Goal: Check status: Check status

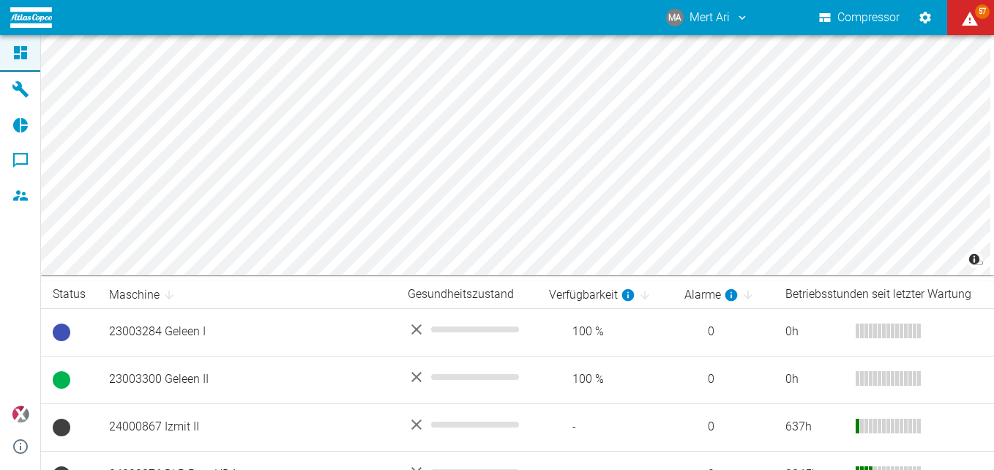
scroll to position [220, 0]
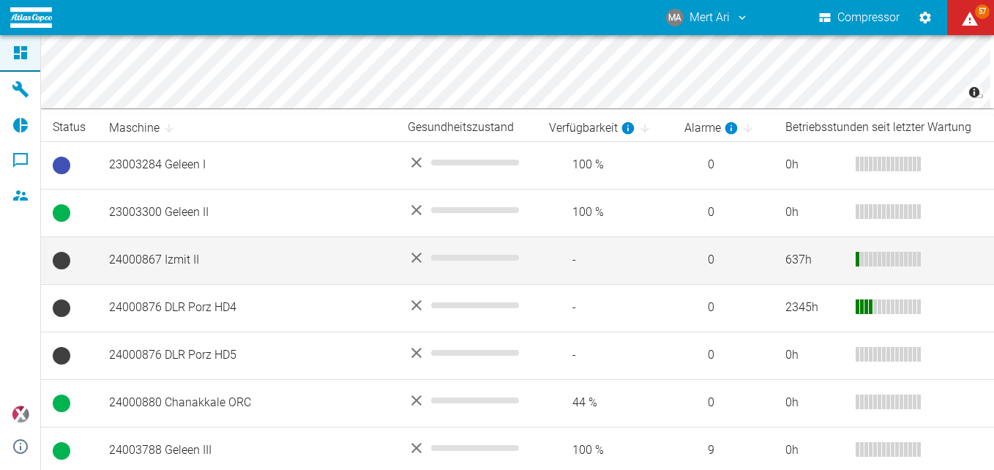
click at [286, 258] on td "24000867 Izmit II" at bounding box center [246, 260] width 299 height 48
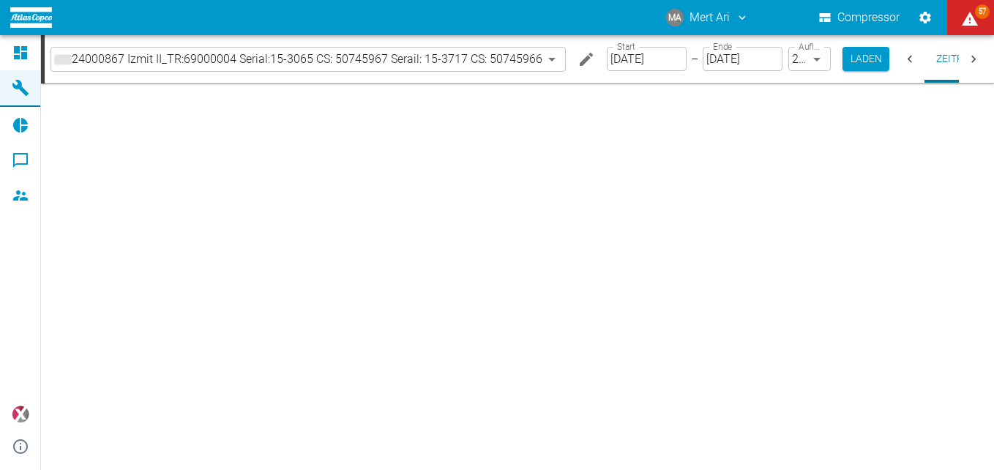
type input "2min"
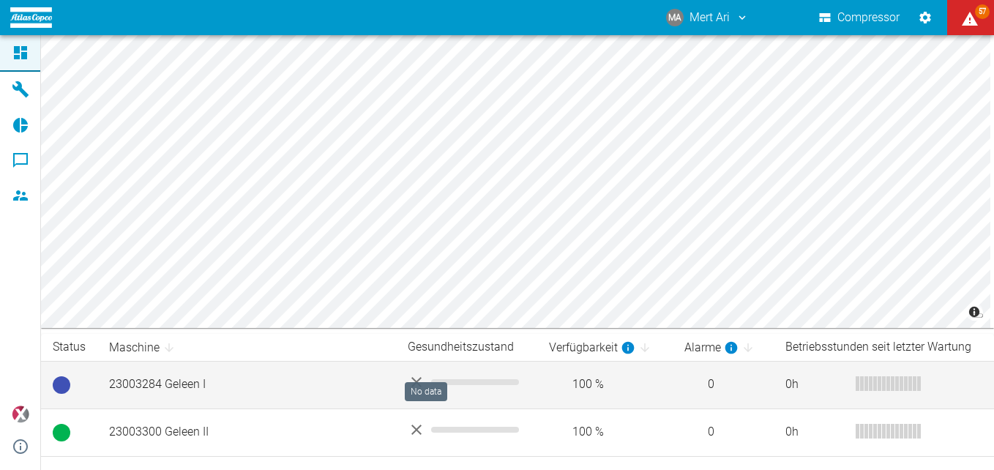
scroll to position [73, 0]
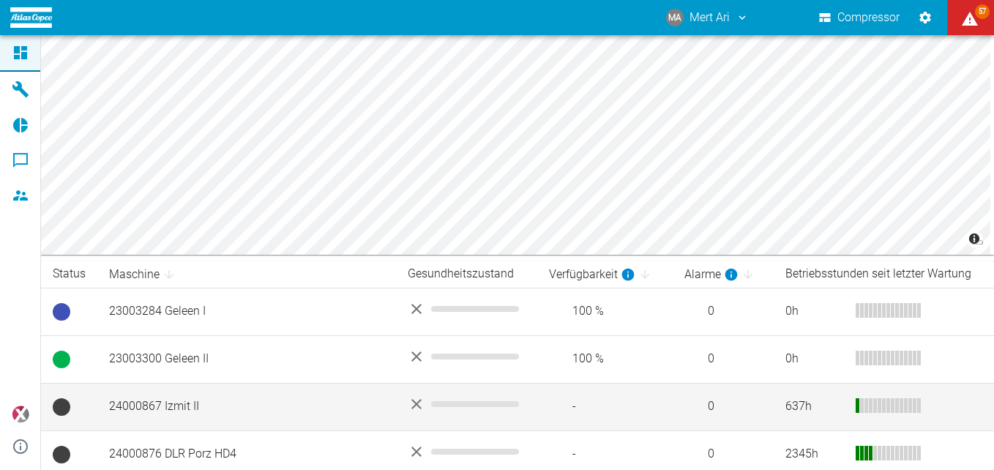
click at [205, 403] on td "24000867 Izmit II" at bounding box center [246, 407] width 299 height 48
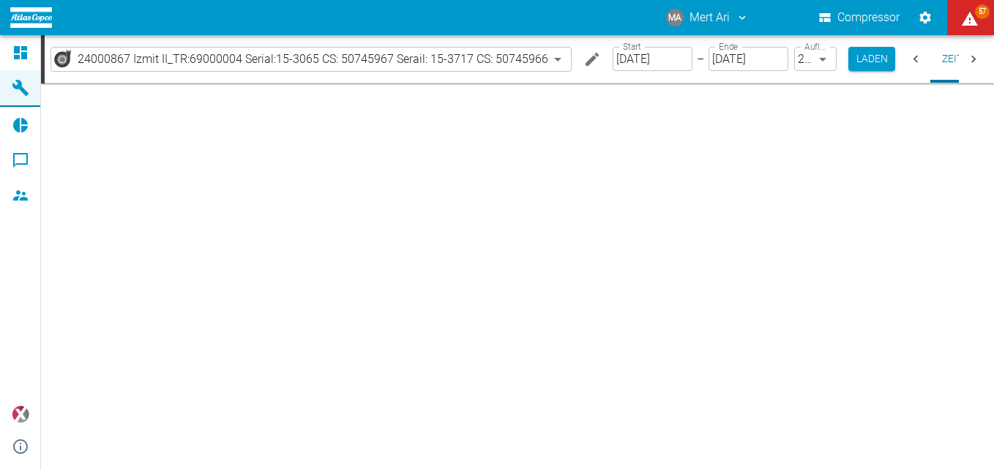
type input "2min"
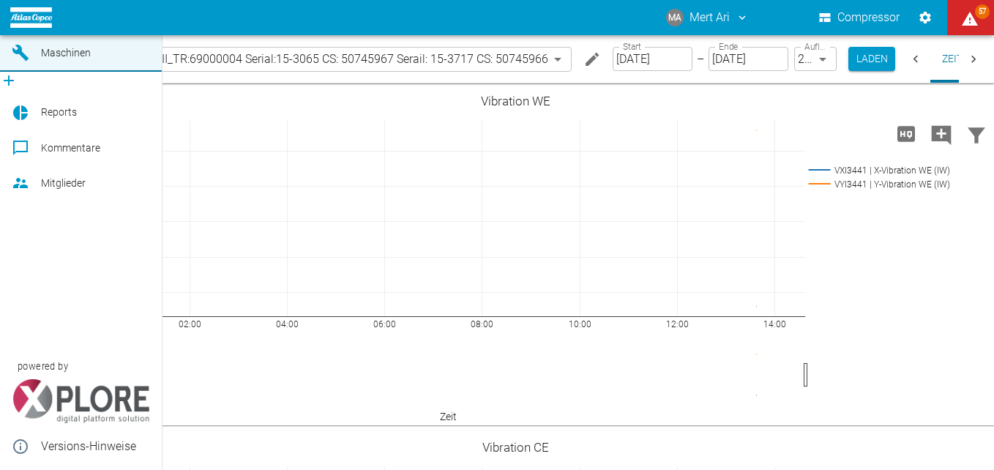
click at [42, 72] on link "Maschinen" at bounding box center [81, 53] width 162 height 37
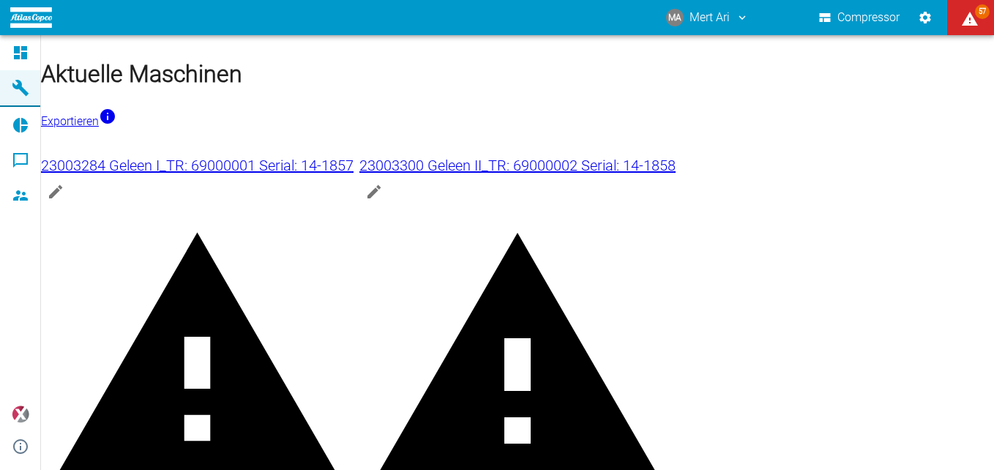
scroll to position [73, 0]
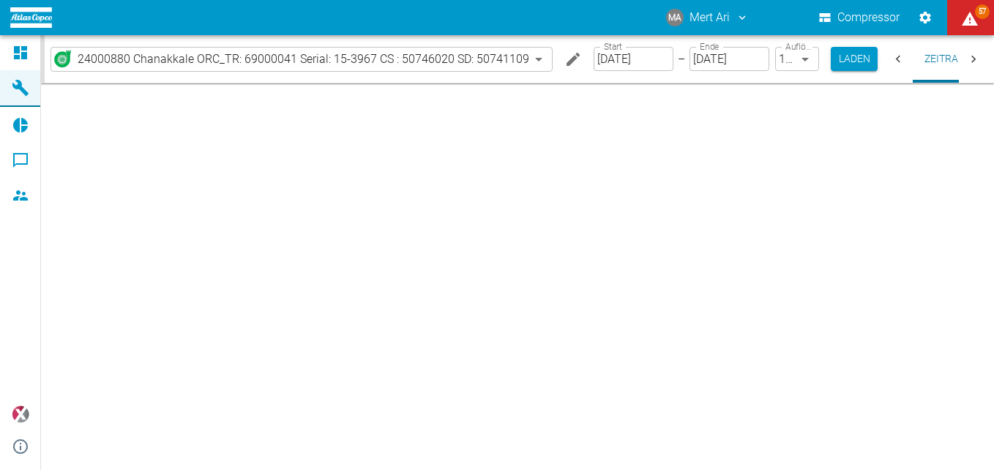
type input "2min"
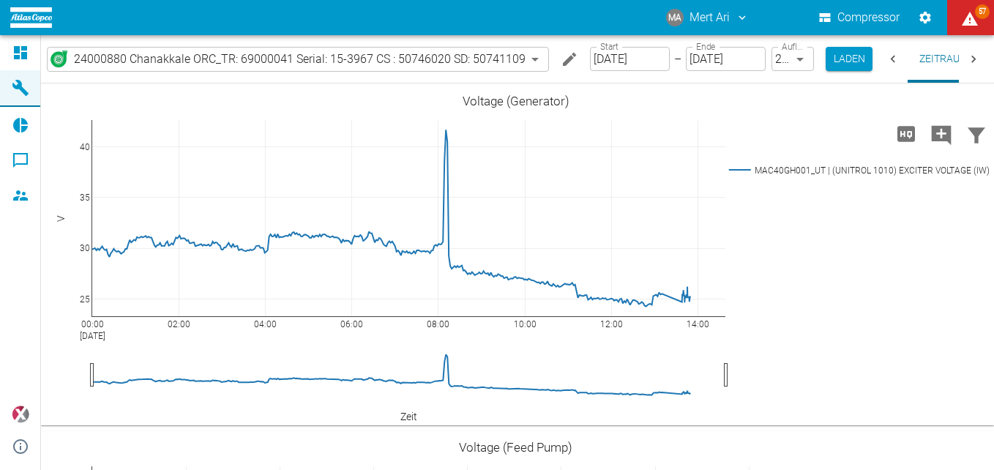
click at [15, 86] on icon at bounding box center [20, 88] width 16 height 16
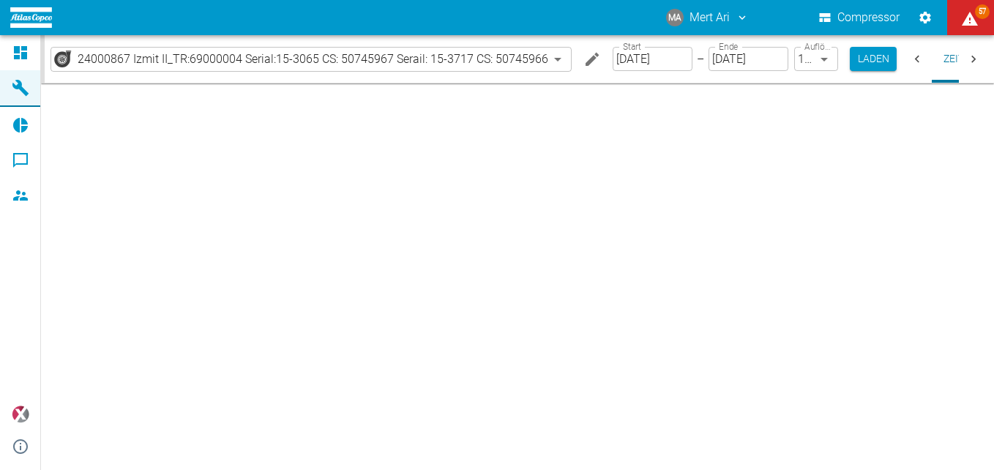
type input "2min"
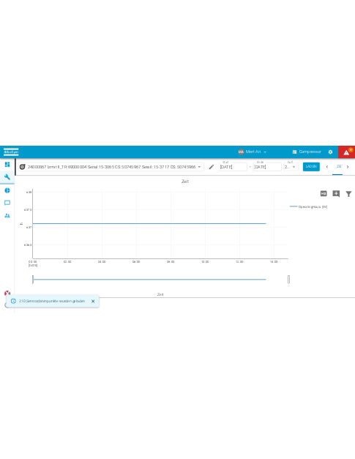
scroll to position [0, 40]
